Goal: Find specific fact: Find specific page/section

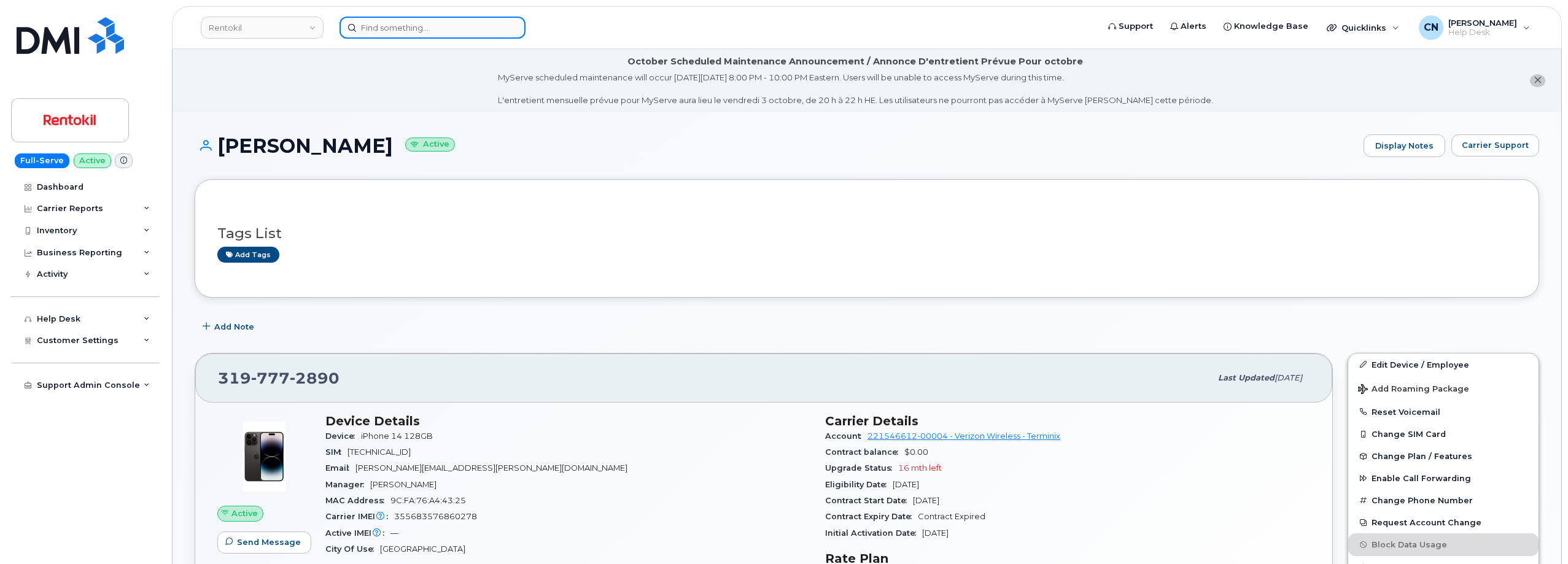
click at [406, 25] on input at bounding box center [432, 28] width 186 height 22
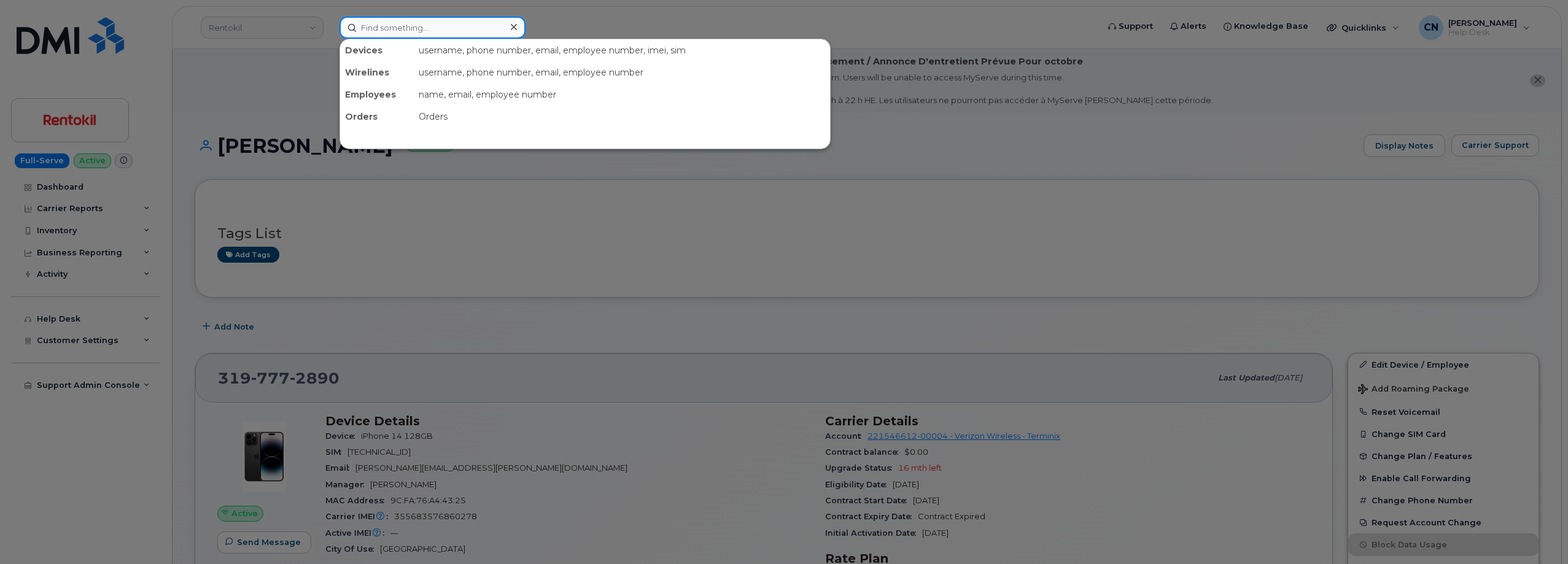
paste input "[PERSON_NAME]"
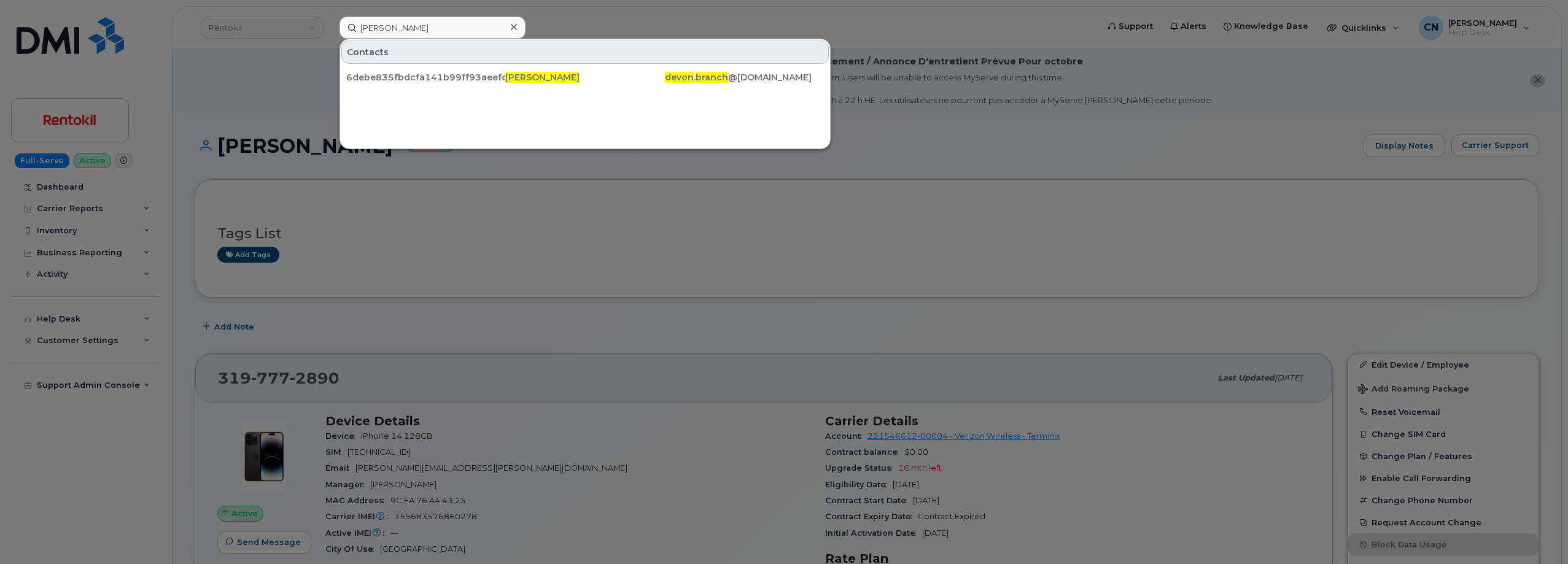
click at [389, 71] on div "6debe835fbdcfa141b99ff93aeefdca0" at bounding box center [426, 78] width 159 height 22
drag, startPoint x: 443, startPoint y: 25, endPoint x: 210, endPoint y: 12, distance: 233.4
click at [330, 17] on div "[PERSON_NAME] Contacts 6debe835fbdcfa141b99ff93aeefdca0 [PERSON_NAME][GEOGRAPHI…" at bounding box center [714, 28] width 770 height 22
paste input "7576929346"
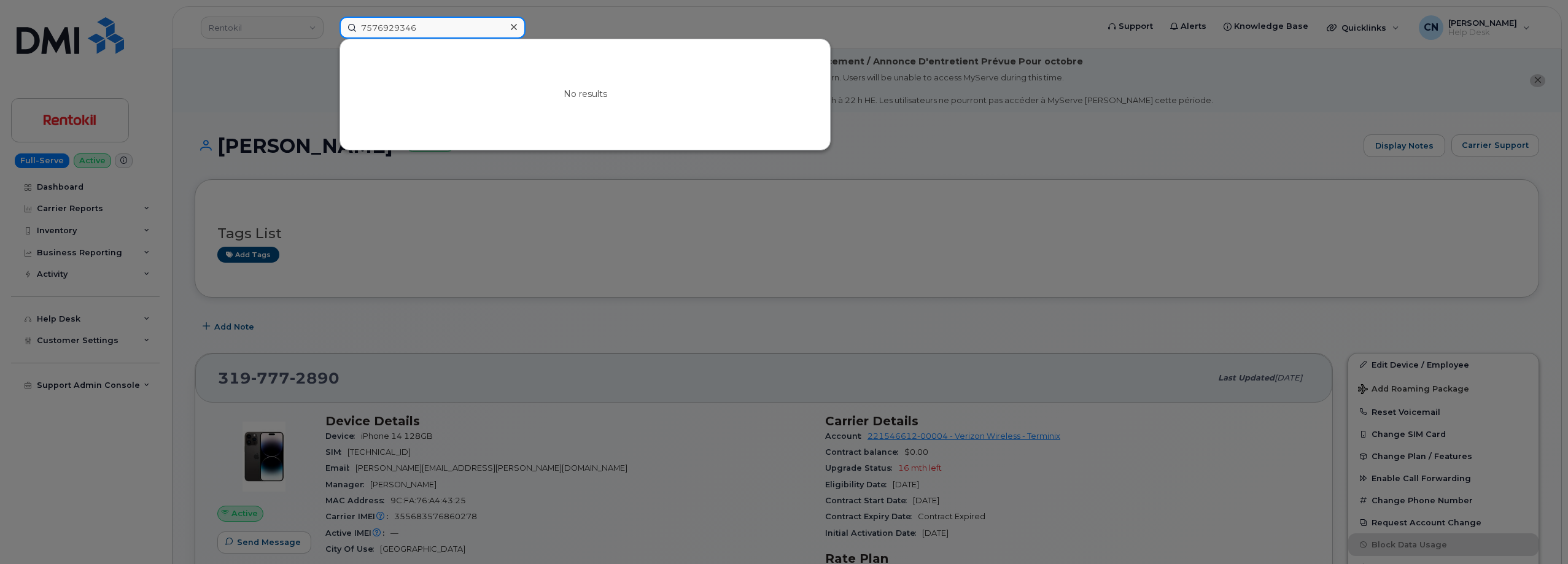
drag, startPoint x: 438, startPoint y: 16, endPoint x: 237, endPoint y: -8, distance: 202.4
type input "7576929346"
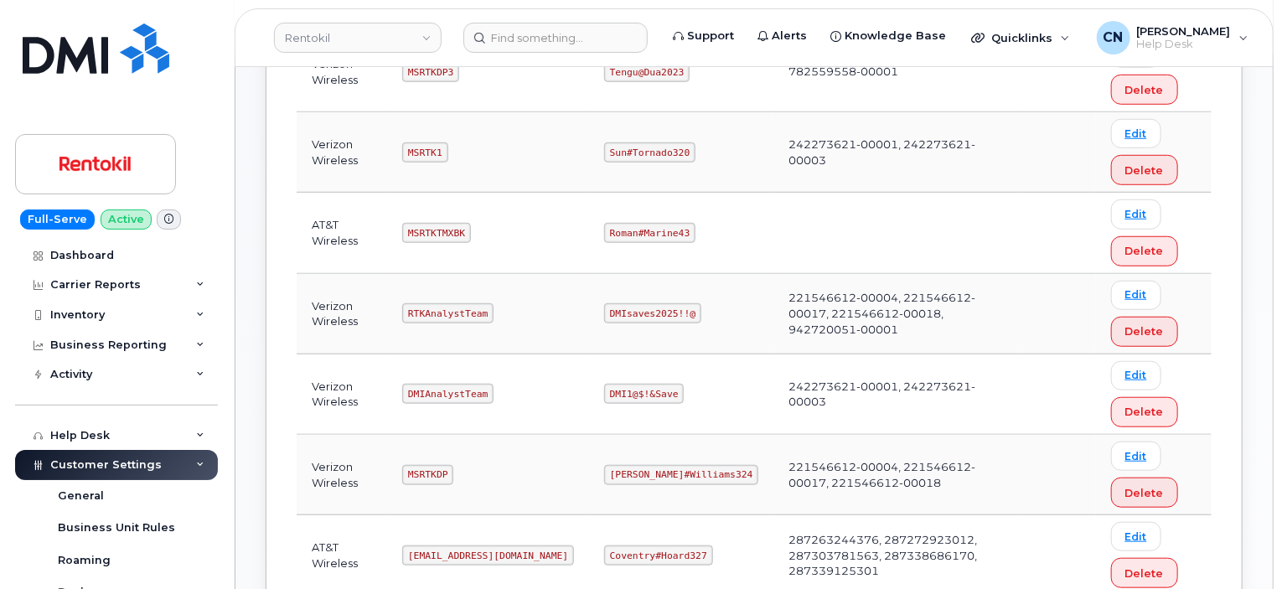
scroll to position [503, 0]
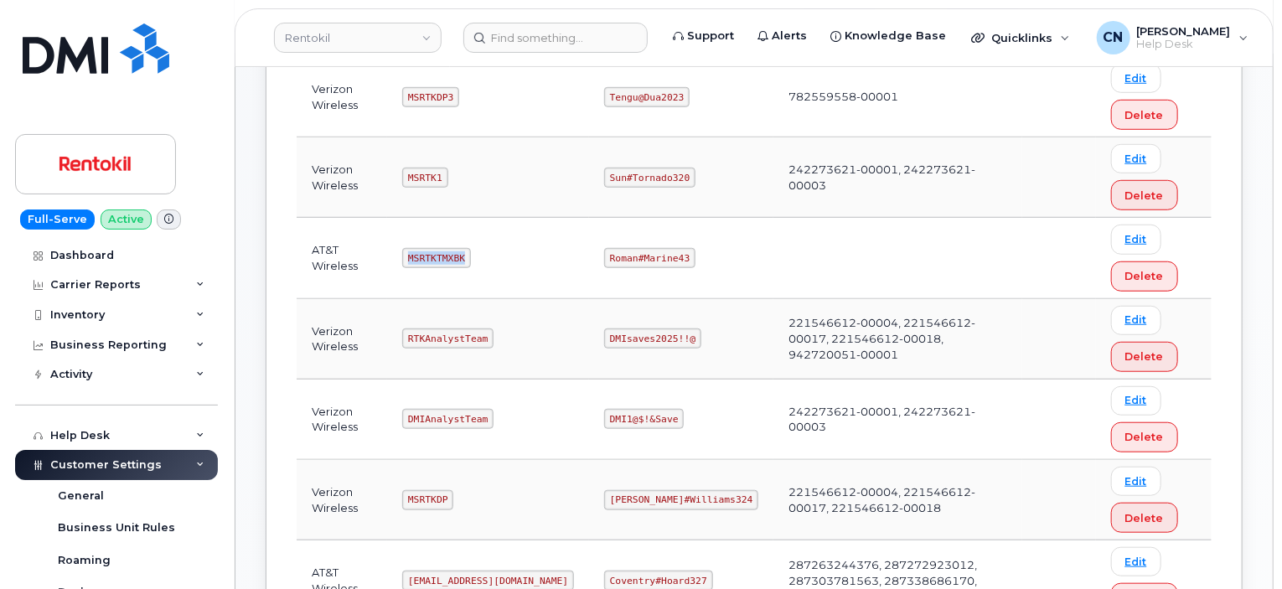
drag, startPoint x: 461, startPoint y: 261, endPoint x: 643, endPoint y: 230, distance: 184.5
click at [396, 267] on td "MSRTKTMXBK" at bounding box center [488, 258] width 202 height 80
copy code "MSRTKTMXBK"
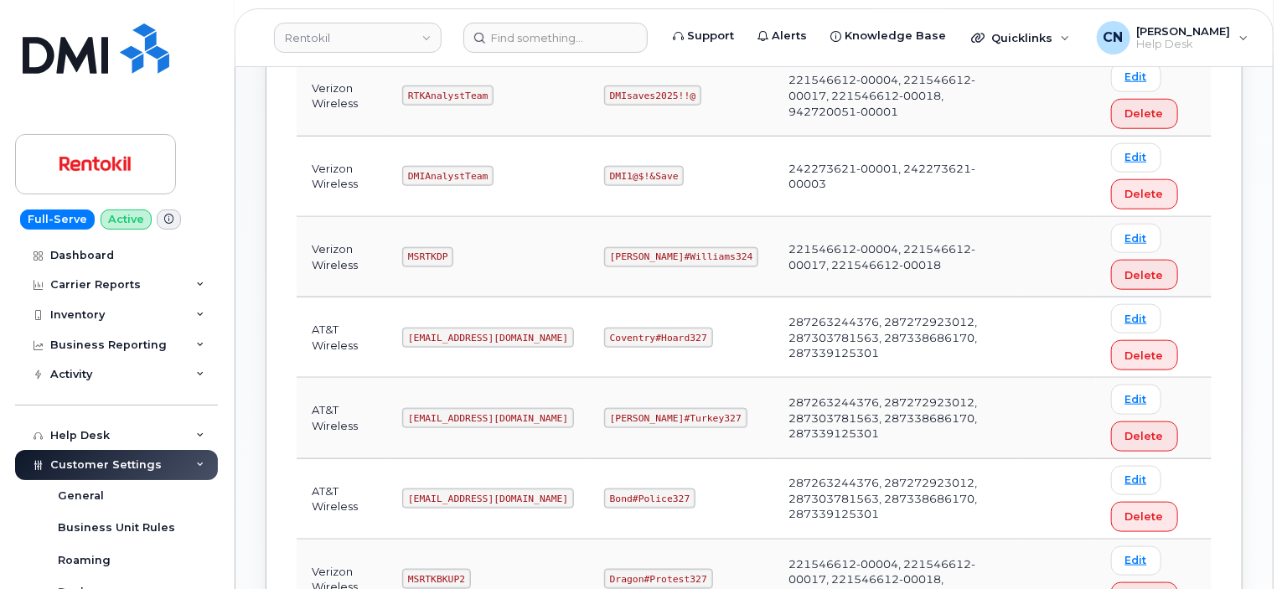
scroll to position [754, 0]
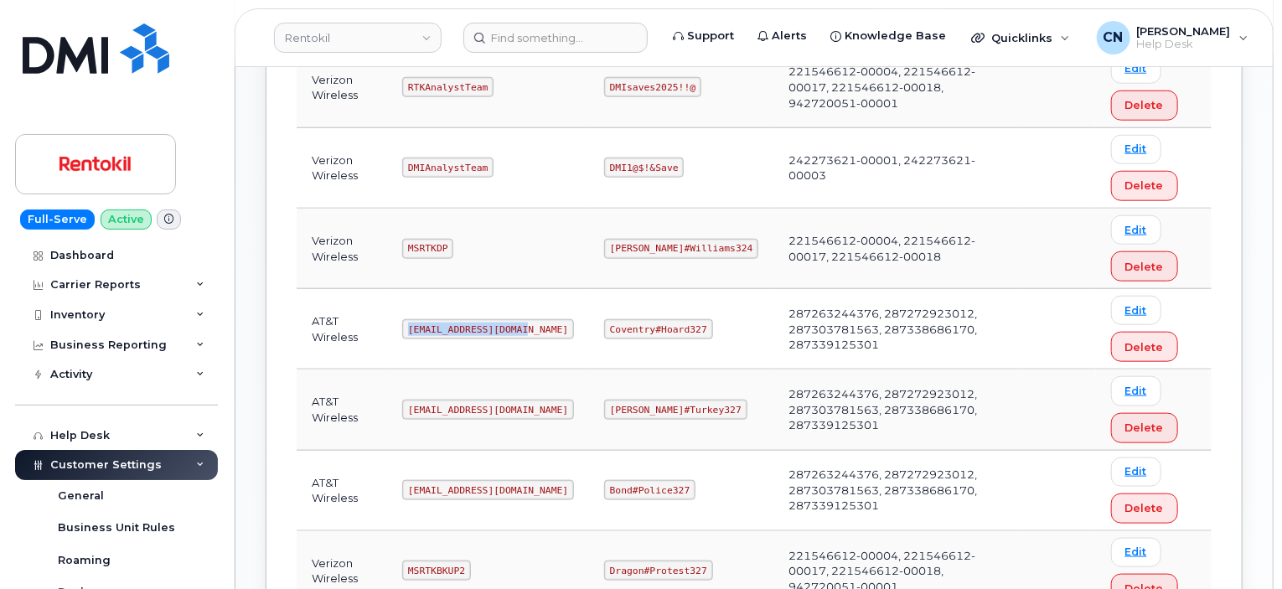
drag, startPoint x: 409, startPoint y: 325, endPoint x: 558, endPoint y: 328, distance: 149.2
click at [546, 328] on td "Ms-rentokil@dminc.com" at bounding box center [488, 329] width 202 height 80
copy code "Ms-rentokil@dminc.com"
click at [561, 340] on td "Ms-rentokil@dminc.com" at bounding box center [488, 329] width 202 height 80
drag, startPoint x: 520, startPoint y: 323, endPoint x: 410, endPoint y: 328, distance: 110.7
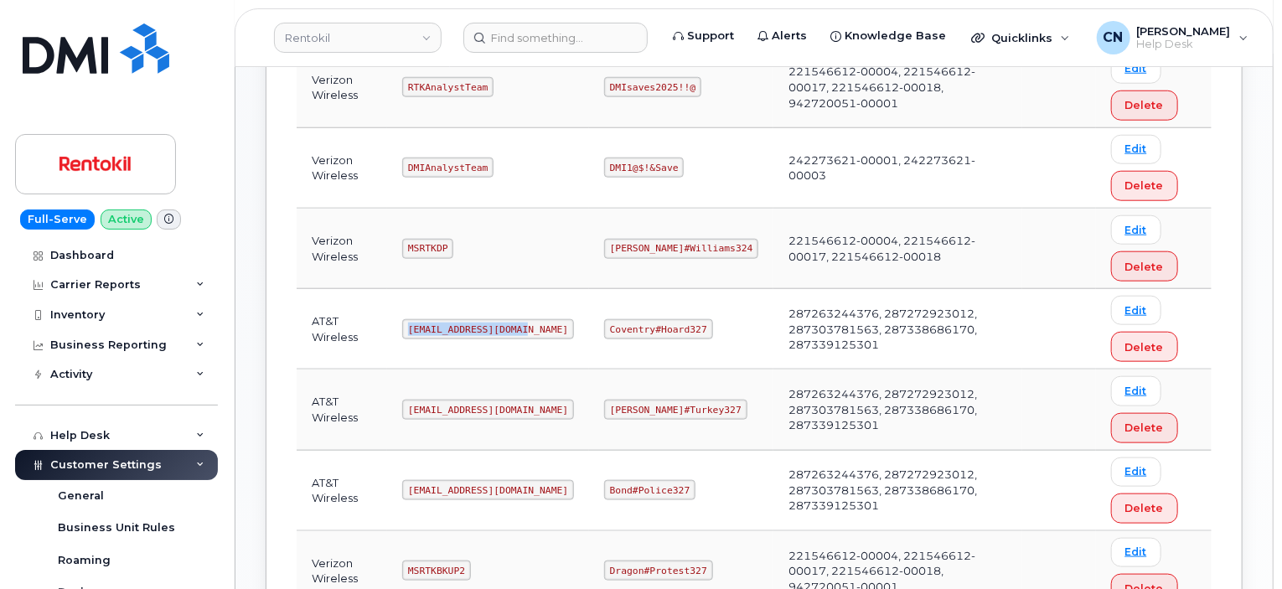
click at [410, 328] on code "Ms-rentokil@dminc.com" at bounding box center [488, 329] width 172 height 20
copy code "Ms-rentokil@dminc.com"
drag, startPoint x: 606, startPoint y: 324, endPoint x: 737, endPoint y: 324, distance: 131.6
click at [708, 326] on td "Coventry#Hoard327" at bounding box center [681, 329] width 184 height 80
copy code "Coventry#Hoard327"
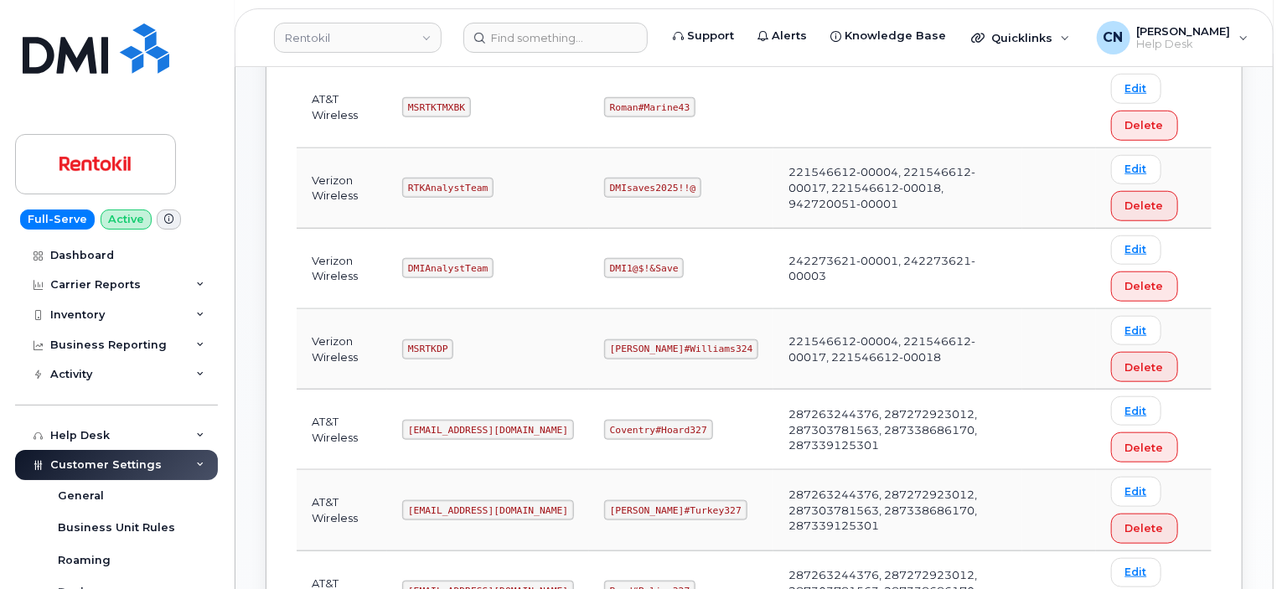
scroll to position [754, 0]
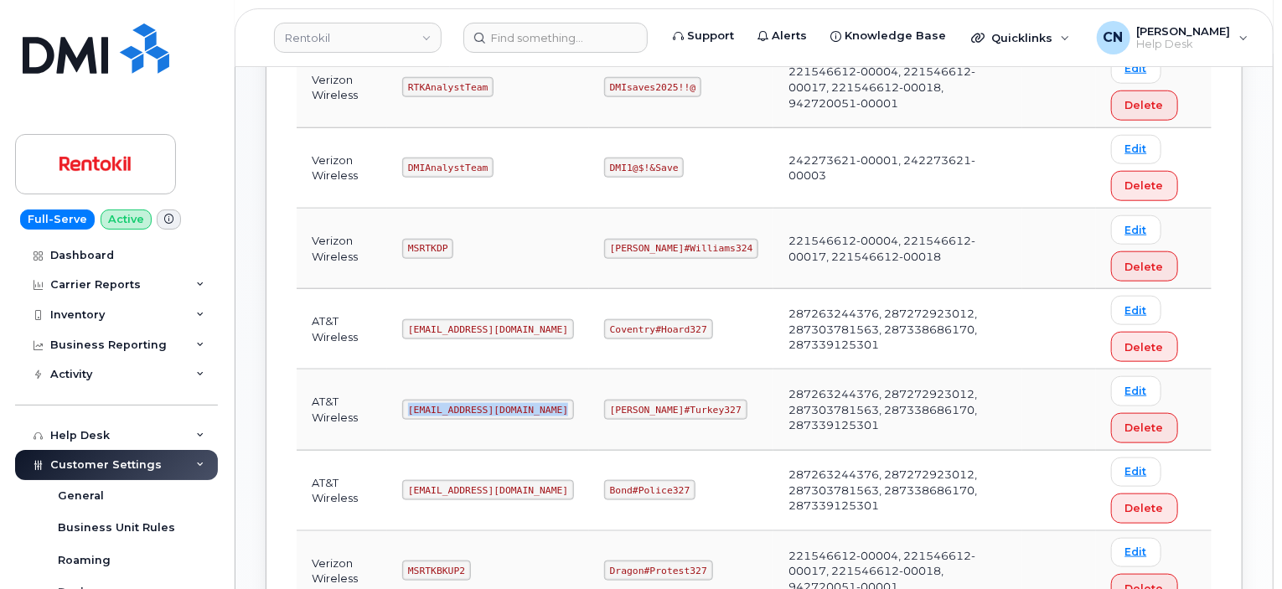
drag, startPoint x: 410, startPoint y: 407, endPoint x: 642, endPoint y: 415, distance: 232.2
click at [603, 408] on tr "AT&T Wireless Ms-rentokil-backup@dminc.com George#Turkey327 287263244376, 28727…" at bounding box center [754, 410] width 915 height 80
copy code "[EMAIL_ADDRESS][DOMAIN_NAME]"
drag, startPoint x: 696, startPoint y: 404, endPoint x: 610, endPoint y: 409, distance: 85.6
click at [610, 409] on code "[PERSON_NAME]#Turkey327" at bounding box center [675, 410] width 143 height 20
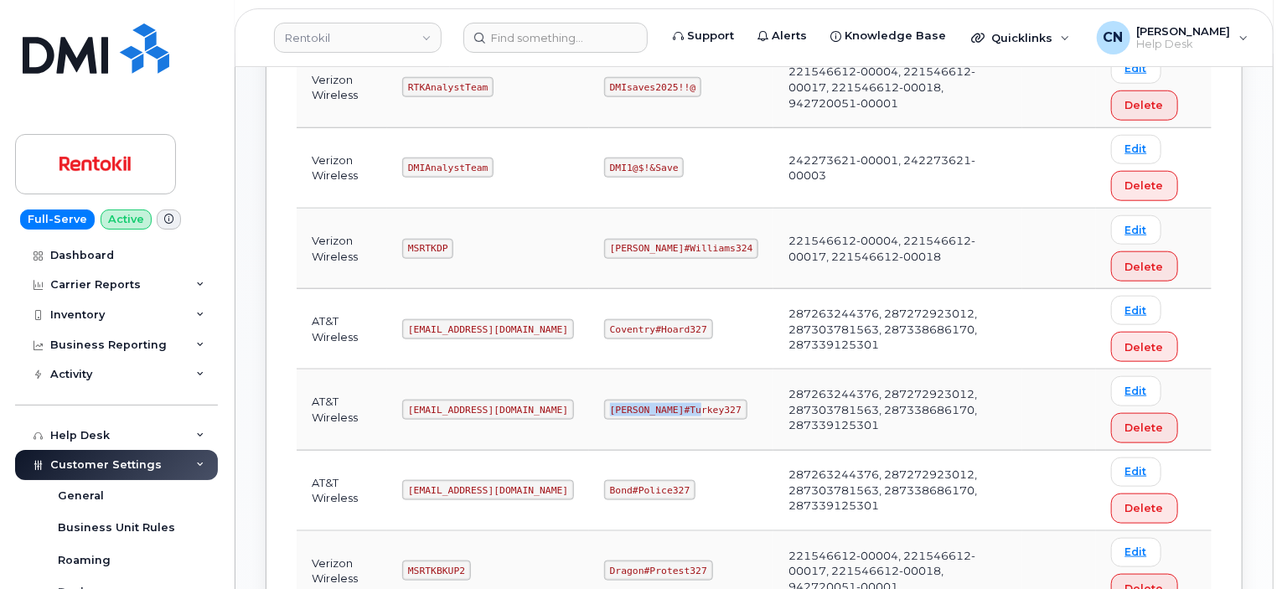
copy code "[PERSON_NAME]#Turkey327"
